Goal: Information Seeking & Learning: Learn about a topic

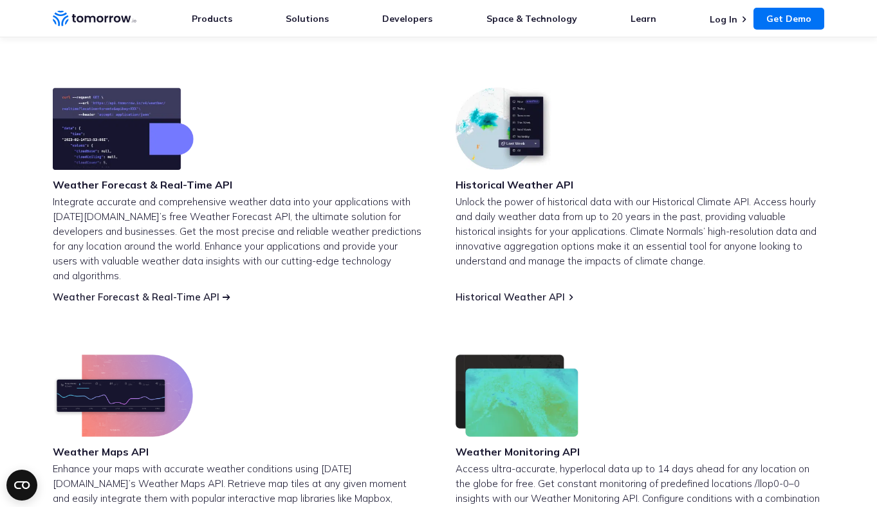
click at [185, 291] on link "Weather Forecast & Real-Time API" at bounding box center [136, 297] width 167 height 12
